Goal: Information Seeking & Learning: Learn about a topic

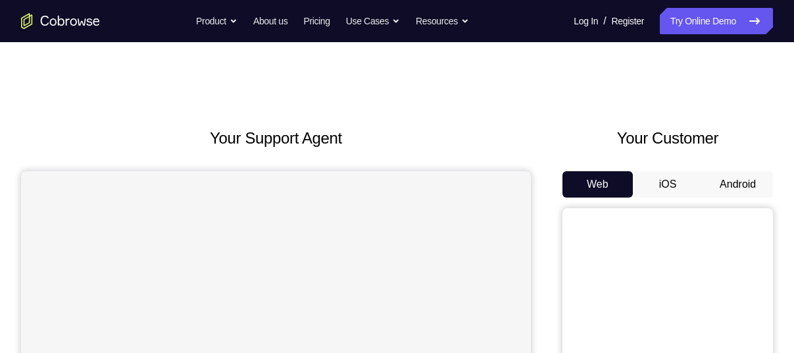
click at [713, 182] on button "Android" at bounding box center [738, 184] width 70 height 26
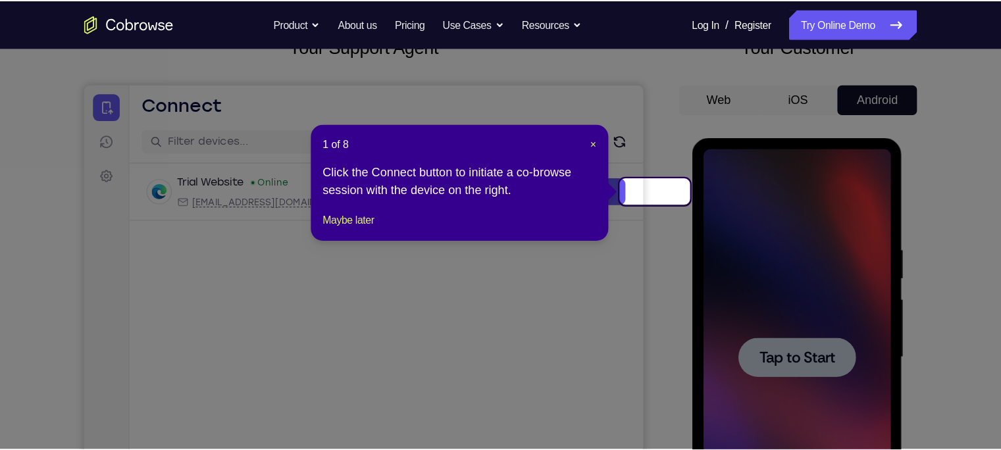
scroll to position [97, 0]
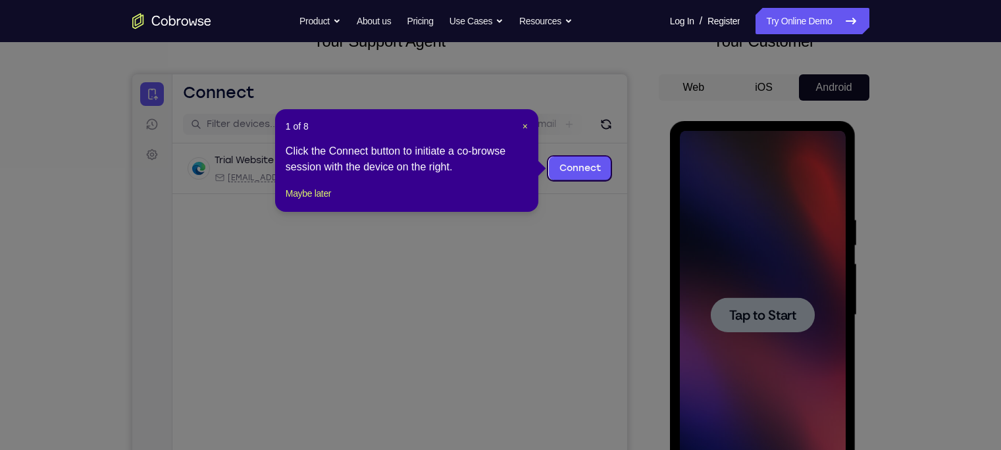
click at [514, 106] on icon at bounding box center [506, 225] width 1013 height 450
click at [523, 122] on span "×" at bounding box center [525, 126] width 5 height 11
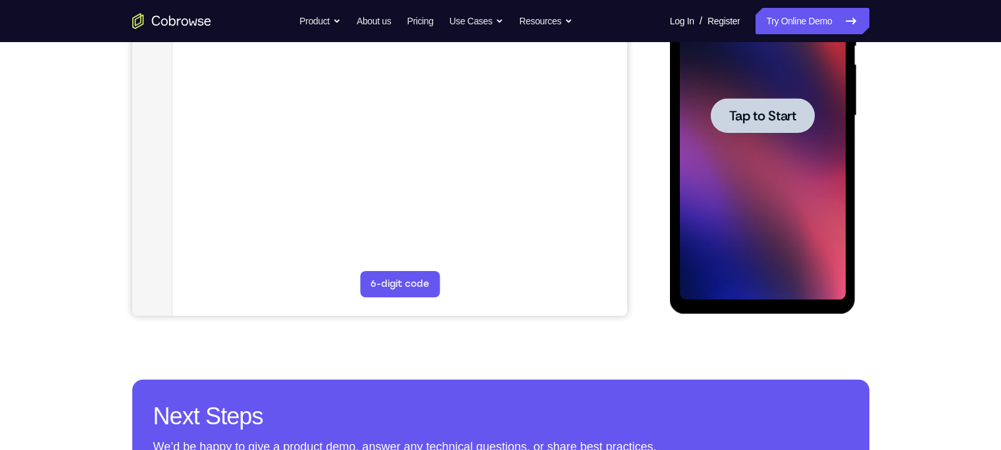
scroll to position [194, 0]
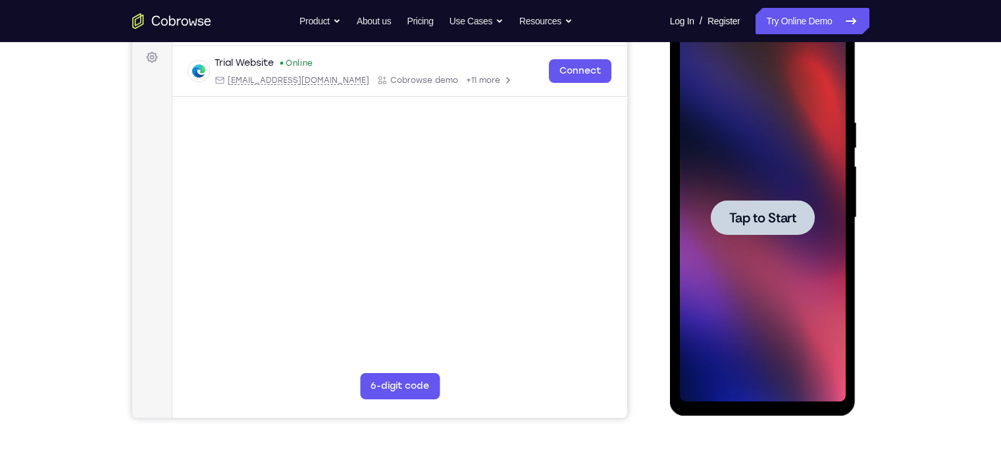
click at [753, 243] on div at bounding box center [763, 218] width 166 height 369
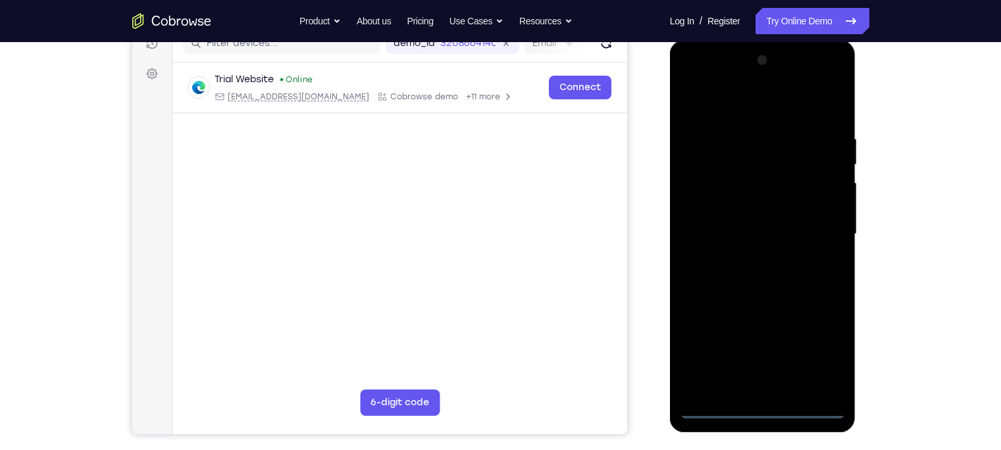
scroll to position [176, 0]
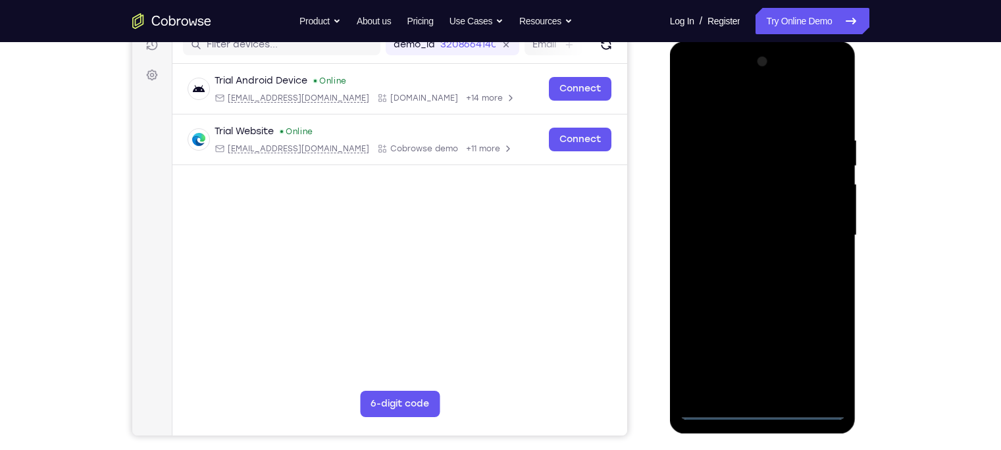
click at [769, 352] on div at bounding box center [763, 235] width 166 height 369
click at [794, 351] on div at bounding box center [763, 235] width 166 height 369
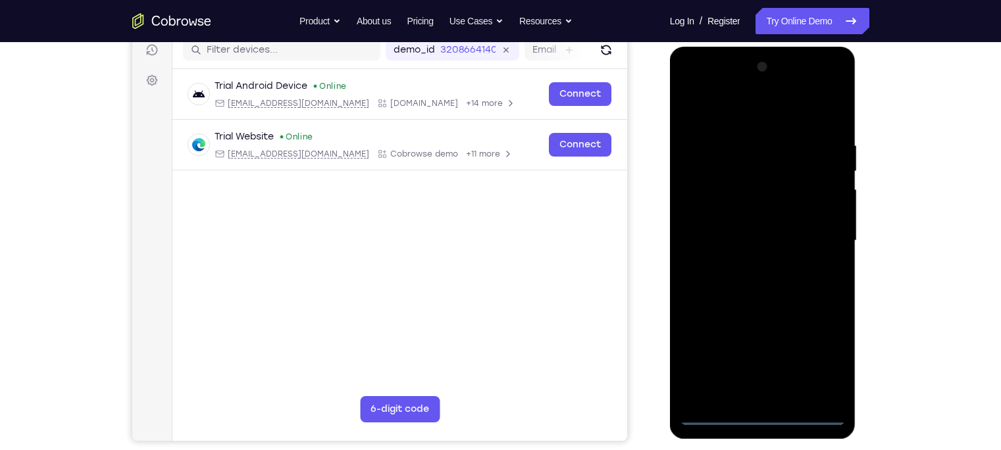
scroll to position [170, 0]
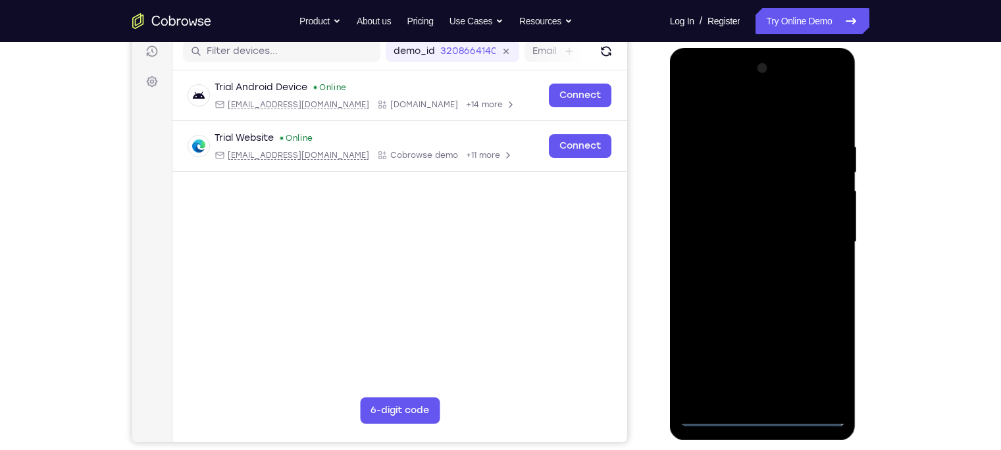
click at [694, 116] on div at bounding box center [763, 242] width 166 height 369
click at [794, 236] on div at bounding box center [763, 242] width 166 height 369
click at [748, 270] on div at bounding box center [763, 242] width 166 height 369
click at [750, 234] on div at bounding box center [763, 242] width 166 height 369
click at [740, 213] on div at bounding box center [763, 242] width 166 height 369
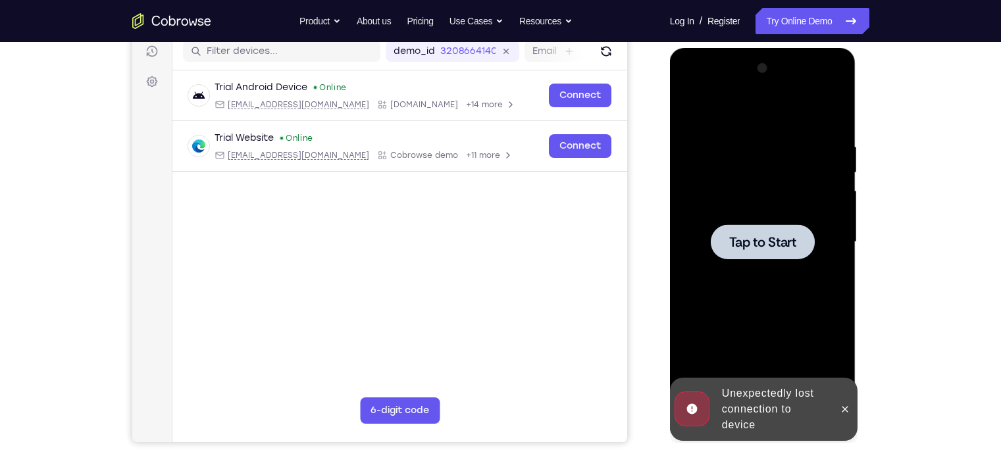
click at [771, 210] on div at bounding box center [763, 242] width 166 height 369
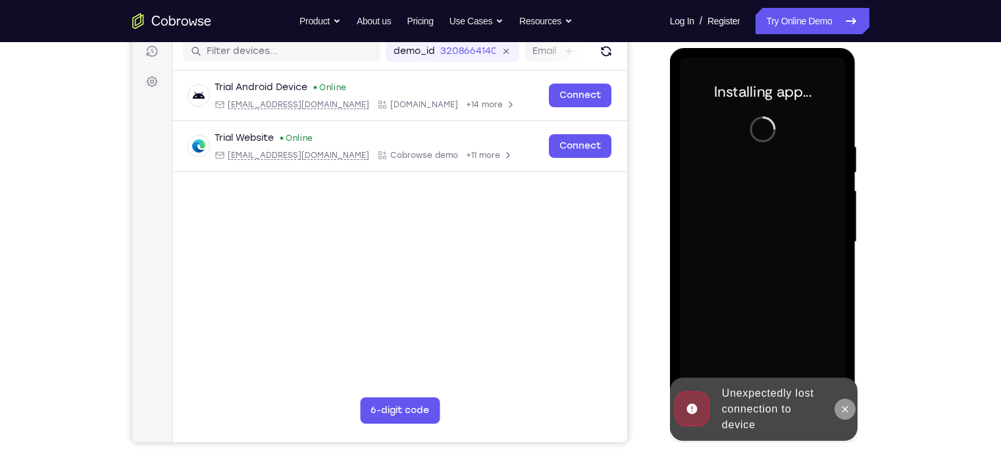
click at [794, 352] on icon at bounding box center [845, 409] width 11 height 11
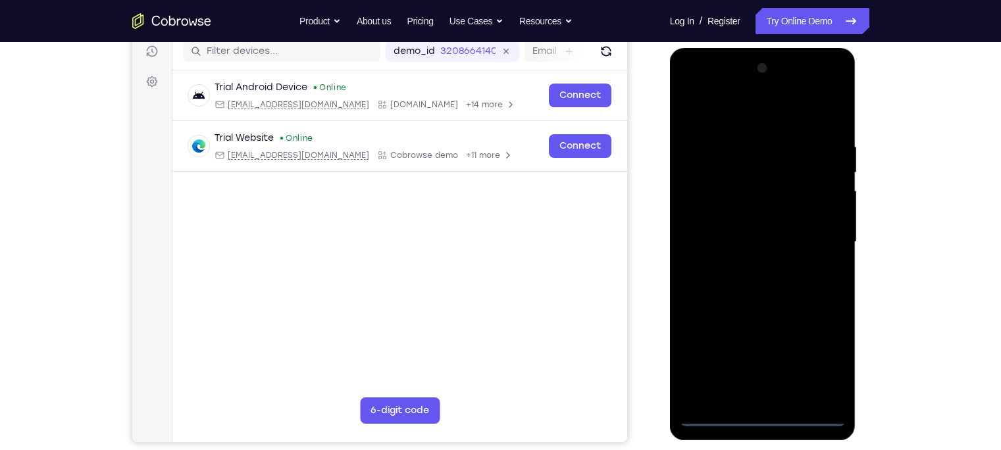
click at [759, 352] on div at bounding box center [763, 242] width 166 height 369
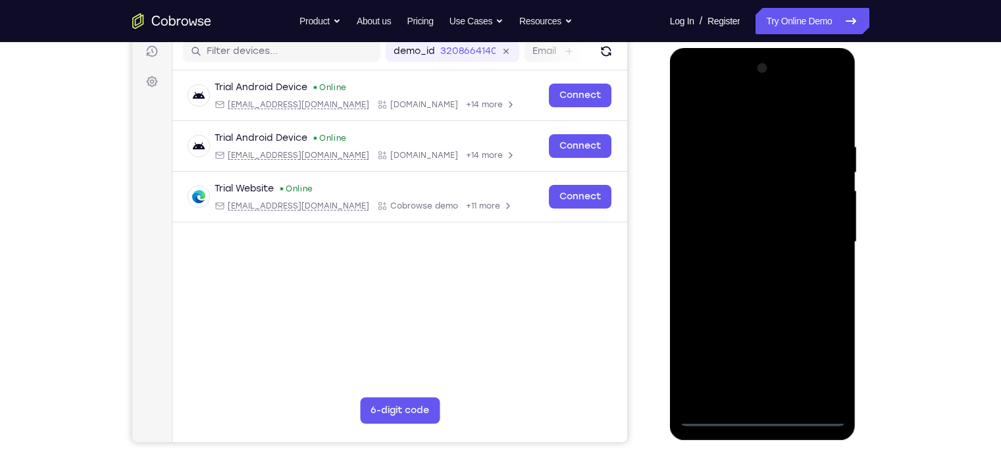
click at [794, 352] on div at bounding box center [763, 242] width 166 height 369
click at [701, 108] on div at bounding box center [763, 242] width 166 height 369
click at [794, 228] on div at bounding box center [763, 242] width 166 height 369
click at [746, 266] on div at bounding box center [763, 242] width 166 height 369
click at [742, 231] on div at bounding box center [763, 242] width 166 height 369
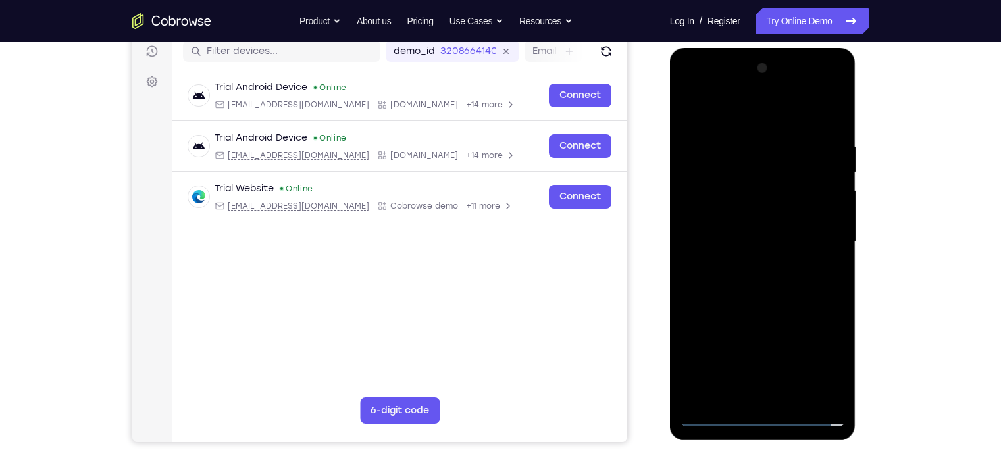
click at [749, 205] on div at bounding box center [763, 242] width 166 height 369
click at [753, 242] on div at bounding box center [763, 242] width 166 height 369
click at [754, 292] on div at bounding box center [763, 242] width 166 height 369
click at [754, 282] on div at bounding box center [763, 242] width 166 height 369
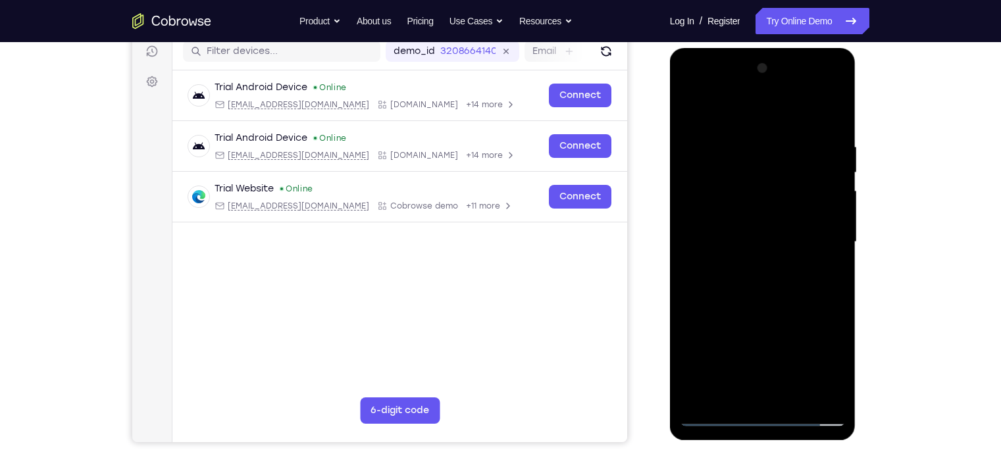
click at [782, 294] on div at bounding box center [763, 242] width 166 height 369
click at [752, 141] on div at bounding box center [763, 242] width 166 height 369
click at [794, 156] on div at bounding box center [763, 242] width 166 height 369
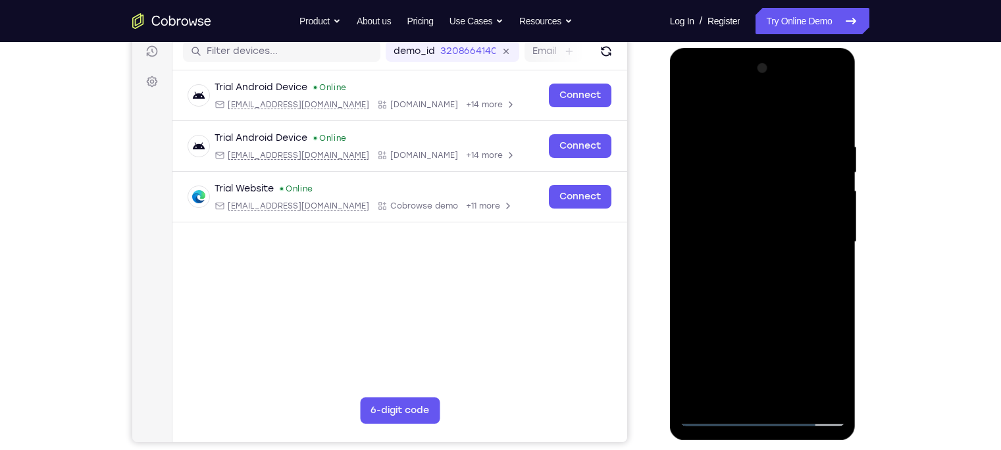
click at [794, 156] on div at bounding box center [763, 242] width 166 height 369
click at [794, 116] on div at bounding box center [763, 242] width 166 height 369
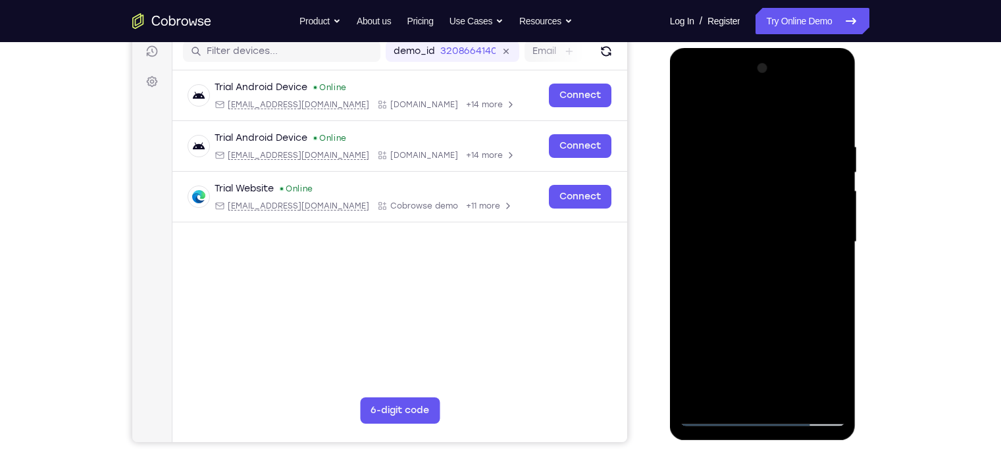
click at [794, 115] on div at bounding box center [763, 242] width 166 height 369
click at [691, 116] on div at bounding box center [763, 242] width 166 height 369
click at [783, 132] on div at bounding box center [763, 242] width 166 height 369
click at [794, 148] on div at bounding box center [763, 242] width 166 height 369
click at [794, 111] on div at bounding box center [763, 242] width 166 height 369
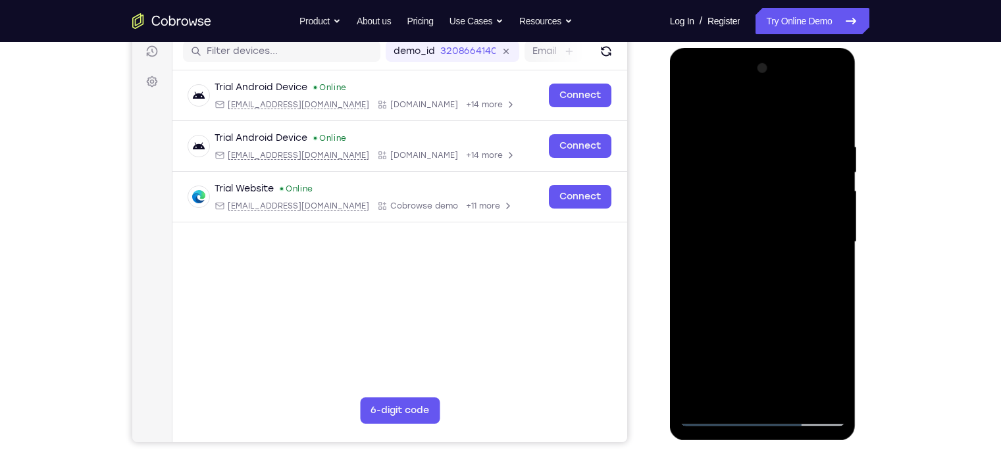
click at [794, 352] on div at bounding box center [763, 242] width 166 height 369
click at [761, 313] on div at bounding box center [763, 242] width 166 height 369
click at [787, 216] on div at bounding box center [763, 242] width 166 height 369
click at [686, 111] on div at bounding box center [763, 242] width 166 height 369
click at [690, 108] on div at bounding box center [763, 242] width 166 height 369
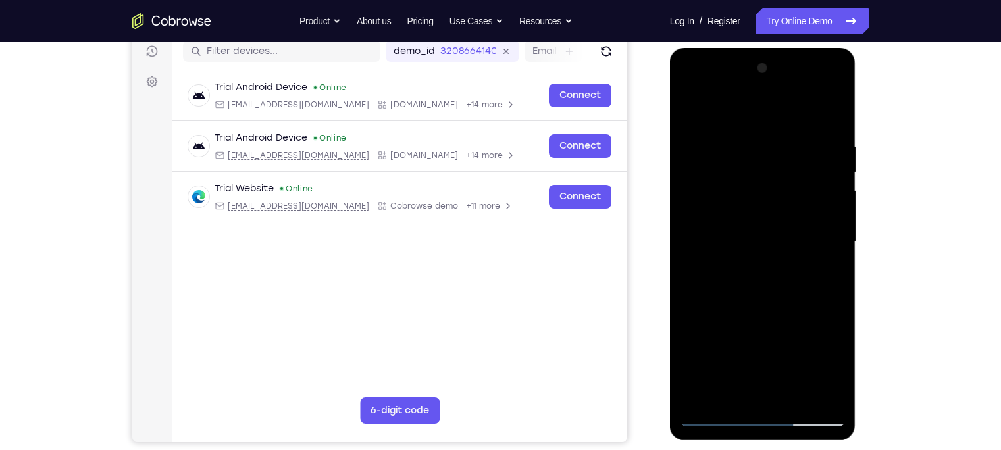
click at [794, 149] on div at bounding box center [763, 242] width 166 height 369
click at [794, 112] on div at bounding box center [763, 242] width 166 height 369
drag, startPoint x: 763, startPoint y: 157, endPoint x: 725, endPoint y: 409, distance: 255.5
click at [725, 352] on div at bounding box center [763, 242] width 166 height 369
drag, startPoint x: 775, startPoint y: 141, endPoint x: 744, endPoint y: 356, distance: 217.4
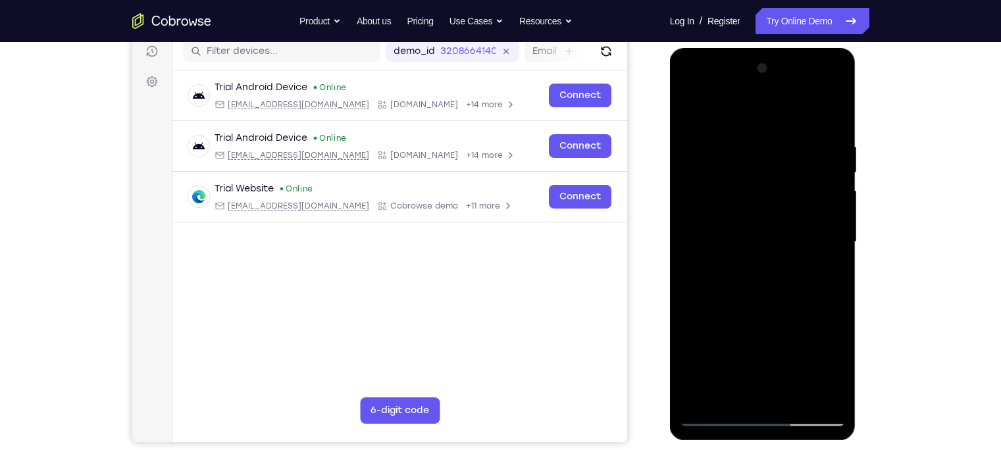
click at [744, 352] on div at bounding box center [763, 242] width 166 height 369
drag, startPoint x: 758, startPoint y: 178, endPoint x: 720, endPoint y: 378, distance: 203.7
click at [720, 352] on div at bounding box center [763, 242] width 166 height 369
click at [748, 140] on div at bounding box center [763, 242] width 166 height 369
click at [794, 161] on div at bounding box center [763, 242] width 166 height 369
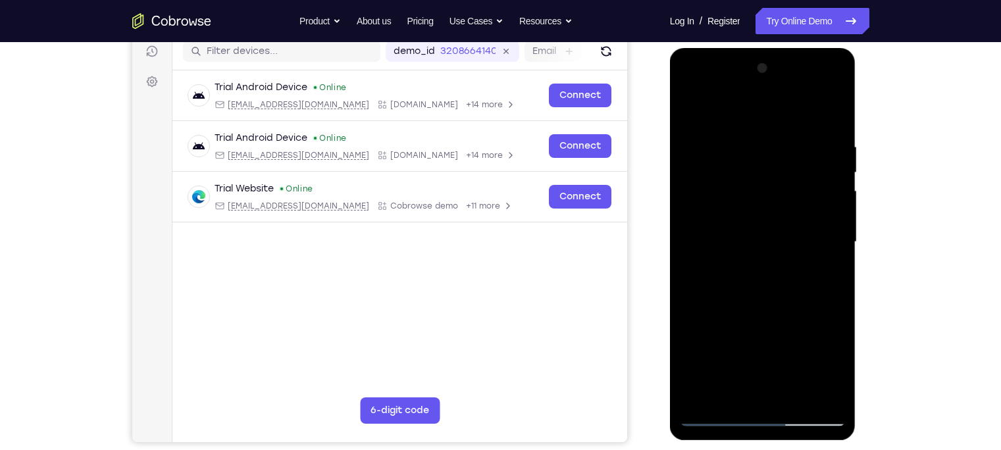
click at [794, 161] on div at bounding box center [763, 242] width 166 height 369
click at [794, 196] on div at bounding box center [763, 242] width 166 height 369
click at [794, 193] on div at bounding box center [763, 242] width 166 height 369
click at [794, 111] on div at bounding box center [763, 242] width 166 height 369
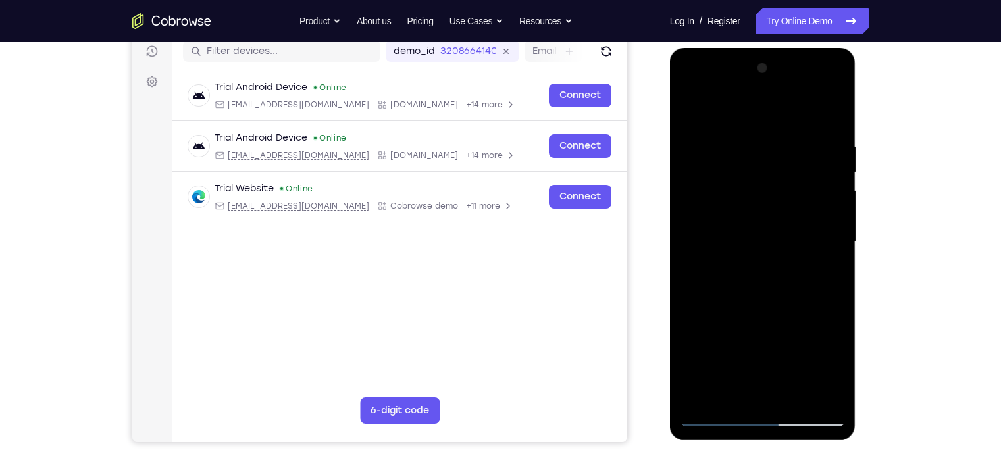
drag, startPoint x: 782, startPoint y: 165, endPoint x: 777, endPoint y: 202, distance: 37.9
click at [777, 202] on div at bounding box center [763, 242] width 166 height 369
click at [750, 140] on div at bounding box center [763, 242] width 166 height 369
click at [794, 153] on div at bounding box center [763, 242] width 166 height 369
click at [794, 120] on div at bounding box center [763, 242] width 166 height 369
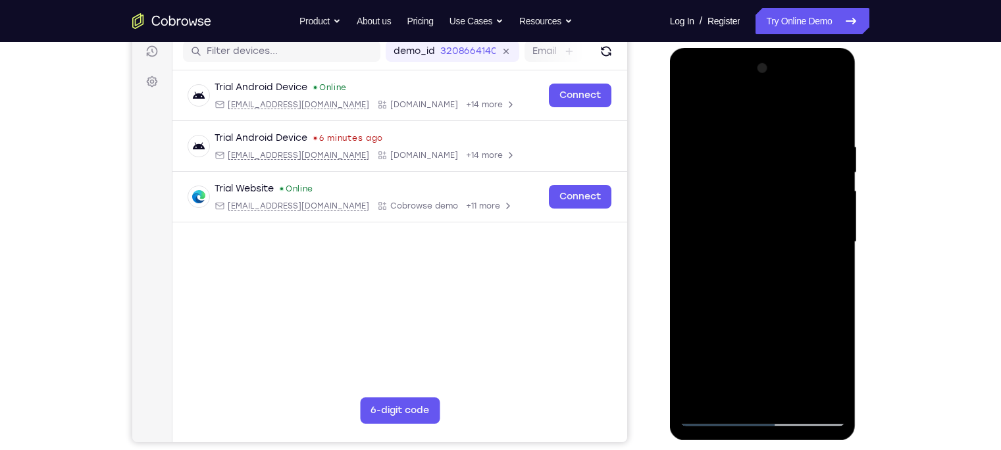
drag, startPoint x: 780, startPoint y: 186, endPoint x: 727, endPoint y: 419, distance: 238.3
click at [727, 352] on div at bounding box center [763, 242] width 166 height 369
click at [794, 296] on div at bounding box center [763, 242] width 166 height 369
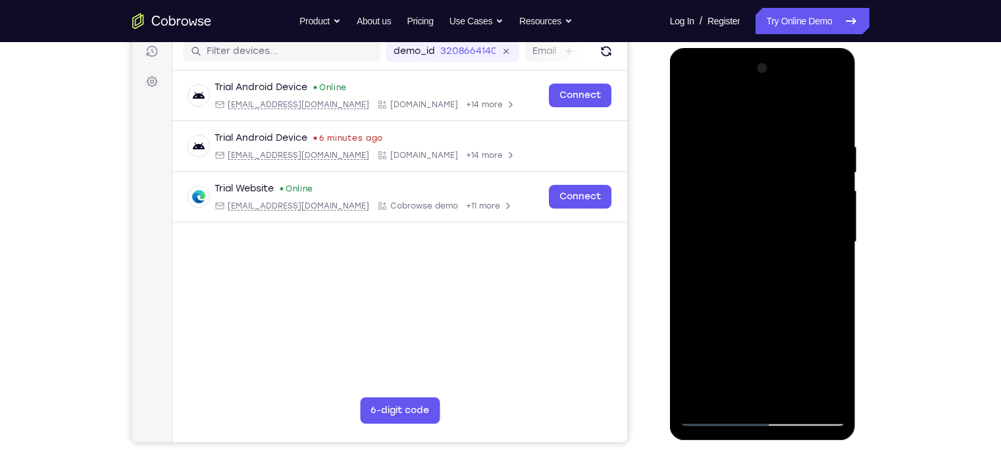
click at [748, 141] on div at bounding box center [763, 242] width 166 height 369
click at [794, 163] on div at bounding box center [763, 242] width 166 height 369
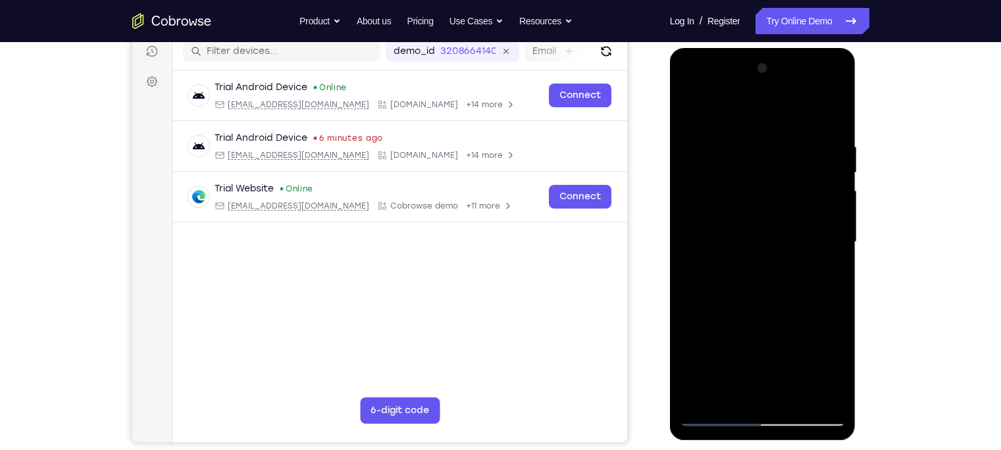
click at [794, 136] on div at bounding box center [763, 242] width 166 height 369
click at [756, 352] on div at bounding box center [763, 242] width 166 height 369
click at [770, 247] on div at bounding box center [763, 242] width 166 height 369
click at [770, 352] on div at bounding box center [763, 242] width 166 height 369
click at [794, 160] on div at bounding box center [763, 242] width 166 height 369
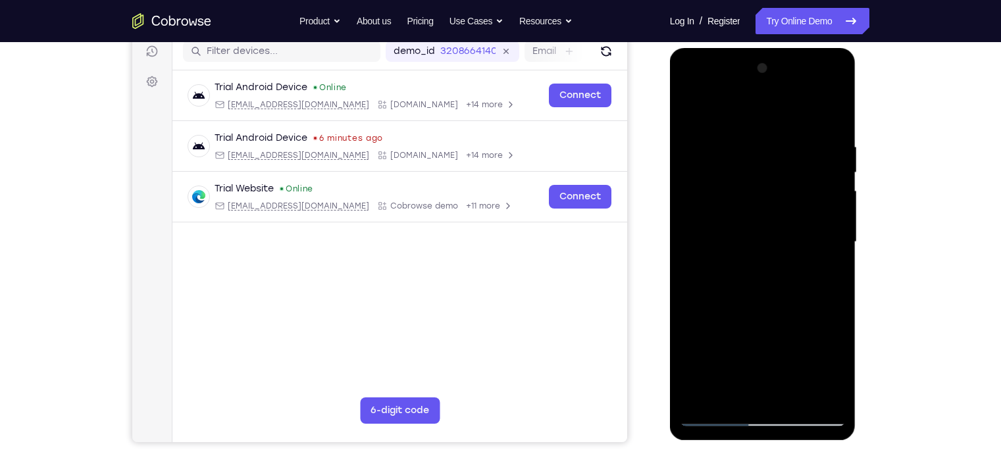
click at [794, 321] on div at bounding box center [763, 242] width 166 height 369
click at [738, 352] on div at bounding box center [763, 242] width 166 height 369
click at [733, 352] on div at bounding box center [763, 242] width 166 height 369
click at [784, 334] on div at bounding box center [763, 242] width 166 height 369
click at [794, 219] on div at bounding box center [763, 242] width 166 height 369
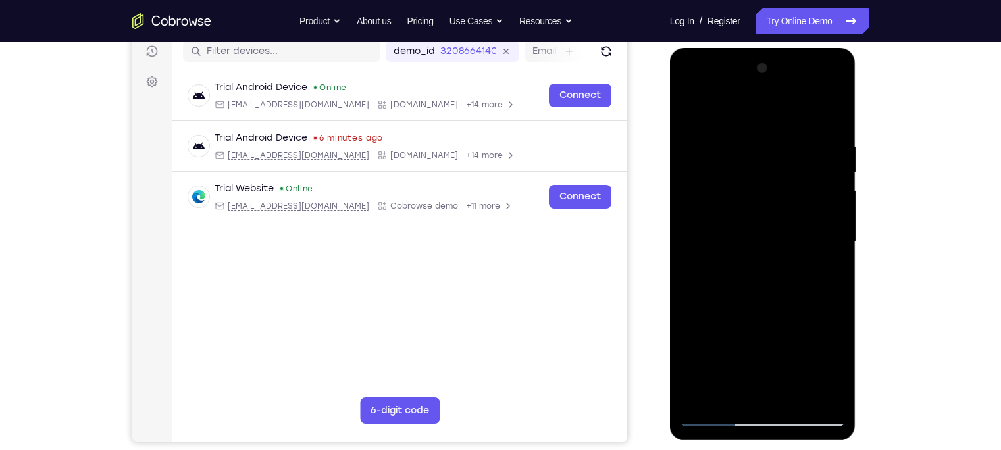
click at [791, 352] on div at bounding box center [763, 242] width 166 height 369
drag, startPoint x: 822, startPoint y: 392, endPoint x: 817, endPoint y: 397, distance: 7.0
click at [794, 352] on div at bounding box center [763, 242] width 166 height 369
click at [794, 107] on div at bounding box center [763, 242] width 166 height 369
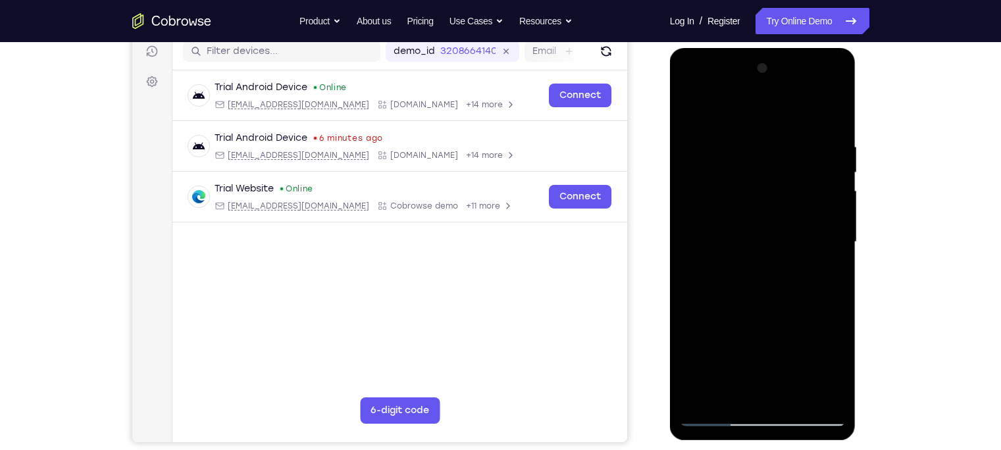
drag, startPoint x: 767, startPoint y: 176, endPoint x: 698, endPoint y: 492, distance: 324.1
click at [698, 352] on html "Online web based iOS Simulators and Android Emulators. Run iPhone, iPad, Mobile…" at bounding box center [764, 245] width 188 height 395
drag, startPoint x: 724, startPoint y: 172, endPoint x: 714, endPoint y: 415, distance: 243.0
click at [714, 352] on div at bounding box center [763, 242] width 166 height 369
drag, startPoint x: 796, startPoint y: 145, endPoint x: 729, endPoint y: 157, distance: 68.3
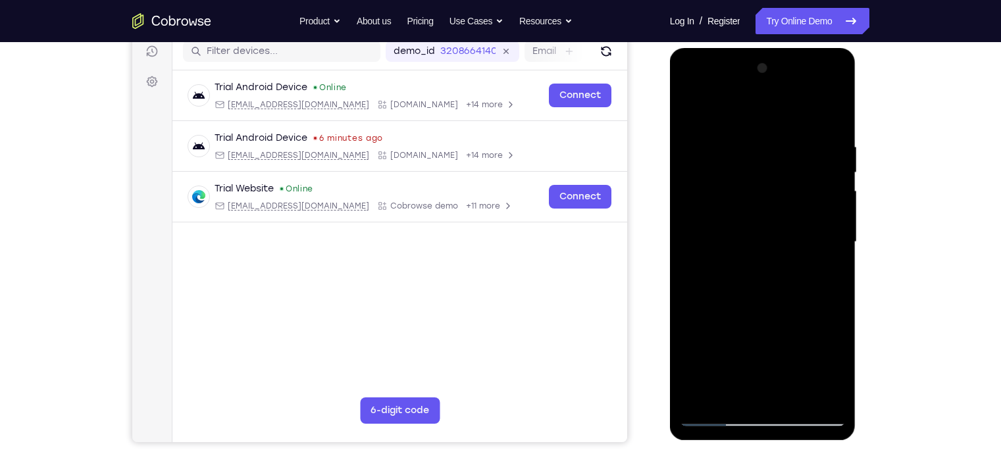
click at [729, 157] on div at bounding box center [763, 242] width 166 height 369
drag, startPoint x: 755, startPoint y: 150, endPoint x: 694, endPoint y: 140, distance: 61.3
click at [694, 140] on div at bounding box center [763, 242] width 166 height 369
click at [794, 136] on div at bounding box center [763, 242] width 166 height 369
click at [794, 114] on div at bounding box center [763, 242] width 166 height 369
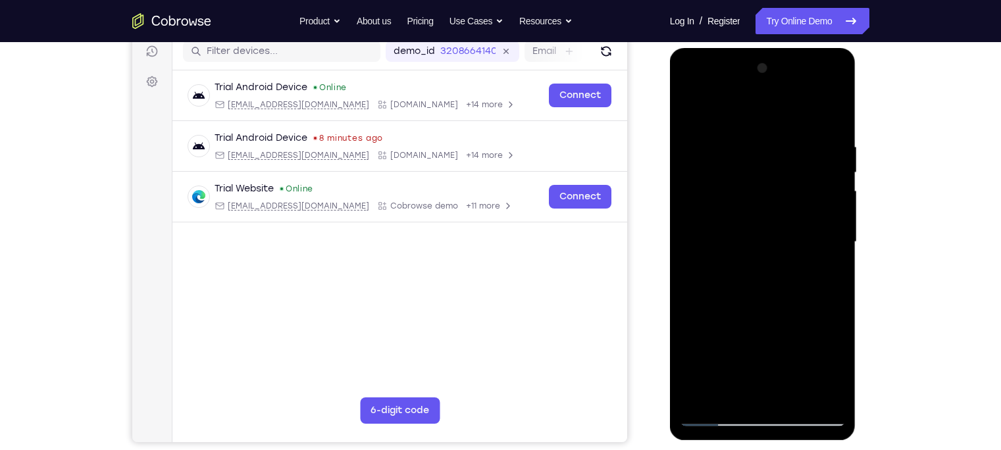
click at [782, 219] on div at bounding box center [763, 242] width 166 height 369
click at [794, 177] on div at bounding box center [763, 242] width 166 height 369
drag, startPoint x: 717, startPoint y: 205, endPoint x: 853, endPoint y: 192, distance: 136.9
click at [794, 192] on div at bounding box center [763, 244] width 186 height 392
click at [794, 118] on div at bounding box center [763, 242] width 166 height 369
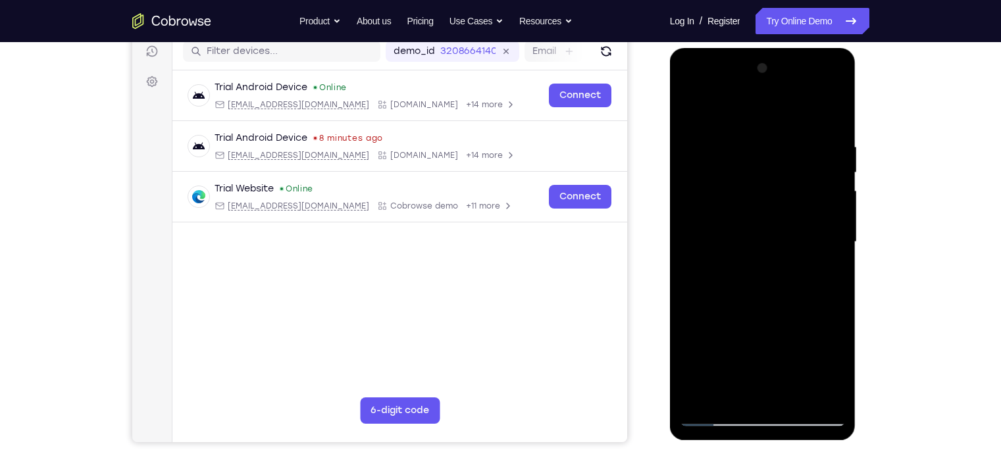
drag, startPoint x: 815, startPoint y: 174, endPoint x: 774, endPoint y: 391, distance: 221.0
click at [774, 352] on div at bounding box center [763, 242] width 166 height 369
click at [794, 146] on div at bounding box center [763, 242] width 166 height 369
click at [794, 151] on div at bounding box center [763, 242] width 166 height 369
click at [794, 115] on div at bounding box center [763, 242] width 166 height 369
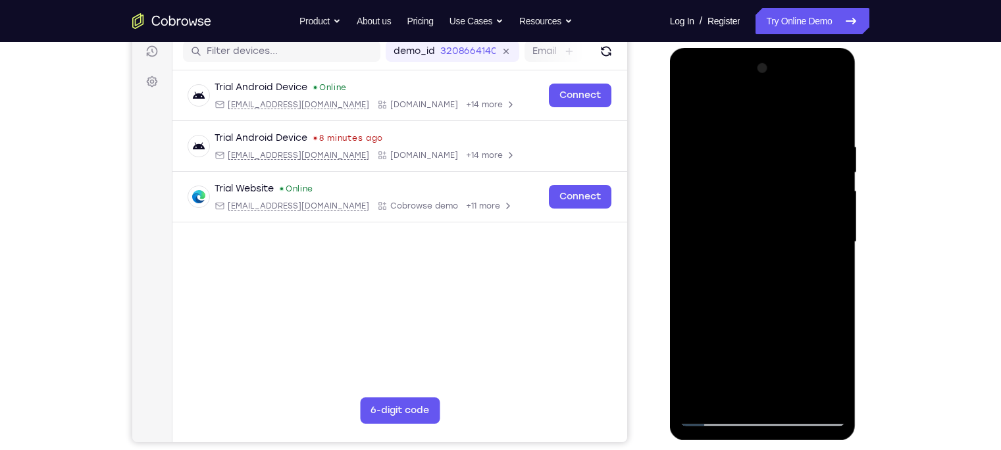
drag, startPoint x: 775, startPoint y: 184, endPoint x: 763, endPoint y: 380, distance: 196.5
click at [763, 352] on div at bounding box center [763, 242] width 166 height 369
click at [744, 134] on div at bounding box center [763, 242] width 166 height 369
click at [794, 147] on div at bounding box center [763, 242] width 166 height 369
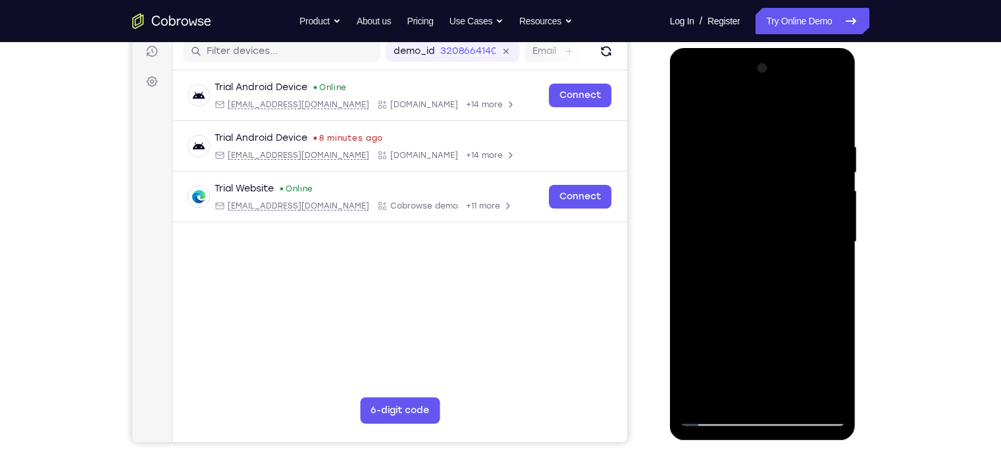
click at [794, 156] on div at bounding box center [763, 242] width 166 height 369
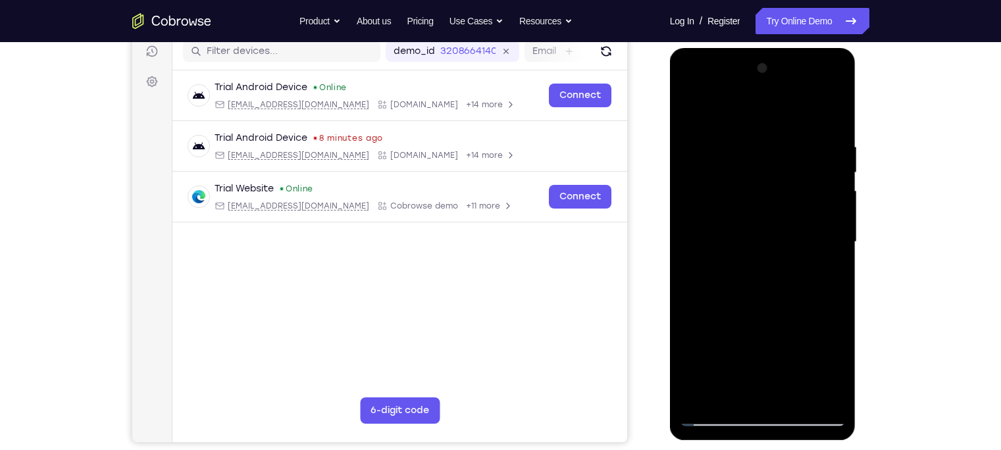
click at [794, 156] on div at bounding box center [763, 242] width 166 height 369
click at [794, 149] on div at bounding box center [763, 242] width 166 height 369
click at [794, 118] on div at bounding box center [763, 242] width 166 height 369
drag, startPoint x: 816, startPoint y: 137, endPoint x: 772, endPoint y: 444, distance: 309.8
click at [772, 352] on html "Online web based iOS Simulators and Android Emulators. Run iPhone, iPad, Mobile…" at bounding box center [764, 245] width 188 height 395
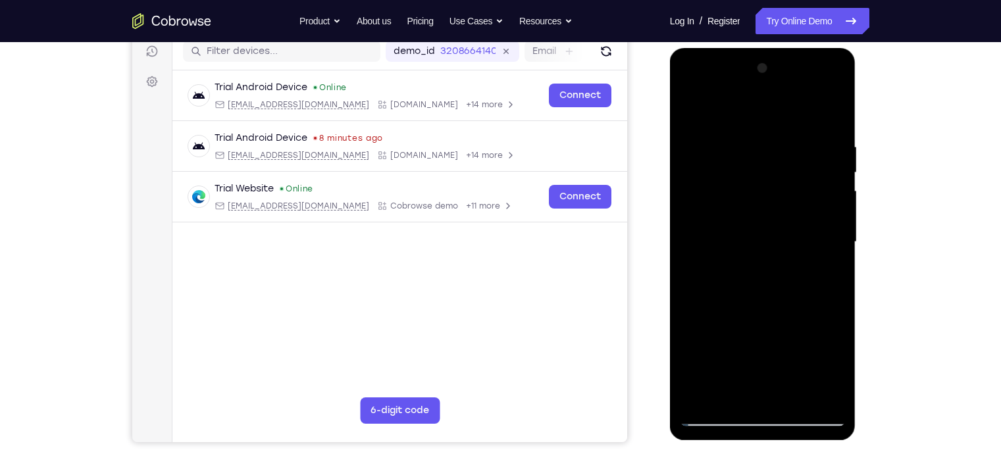
click at [780, 145] on div at bounding box center [763, 242] width 166 height 369
click at [794, 117] on div at bounding box center [763, 242] width 166 height 369
click at [771, 282] on div at bounding box center [763, 242] width 166 height 369
click at [786, 141] on div at bounding box center [763, 242] width 166 height 369
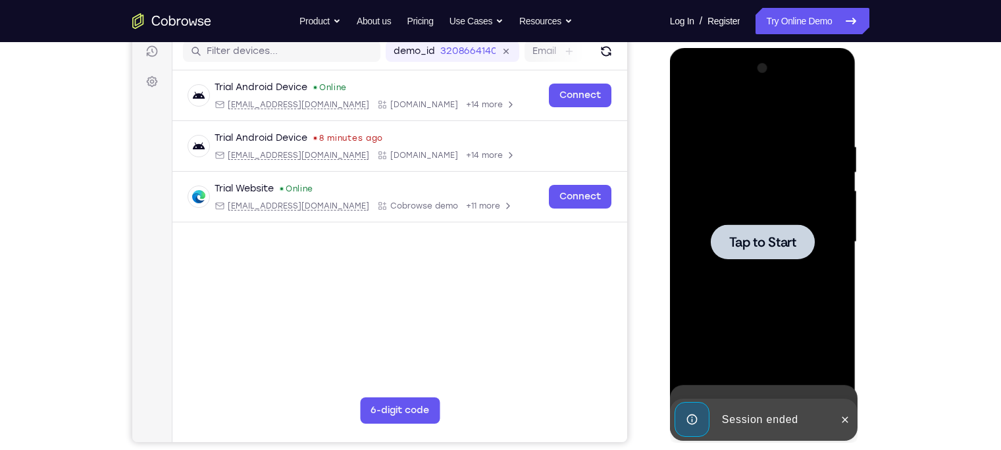
drag, startPoint x: 812, startPoint y: 197, endPoint x: 813, endPoint y: 220, distance: 23.1
click at [794, 48] on div "Tap to Start" at bounding box center [763, 48] width 186 height 0
